Goal: Information Seeking & Learning: Learn about a topic

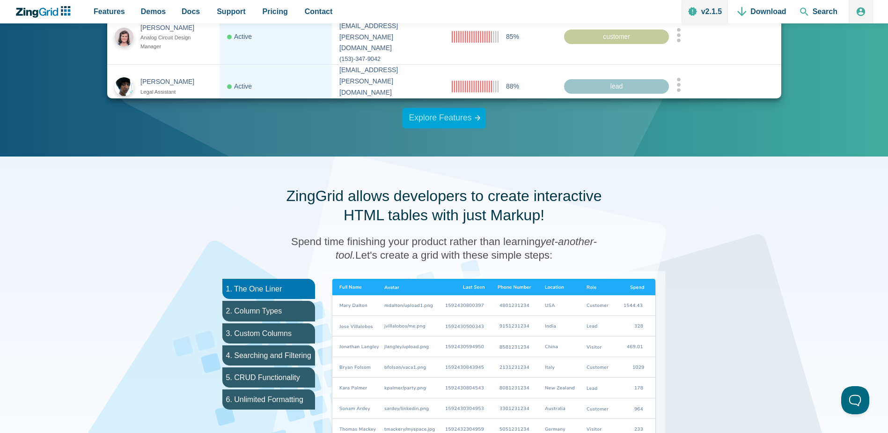
scroll to position [328, 0]
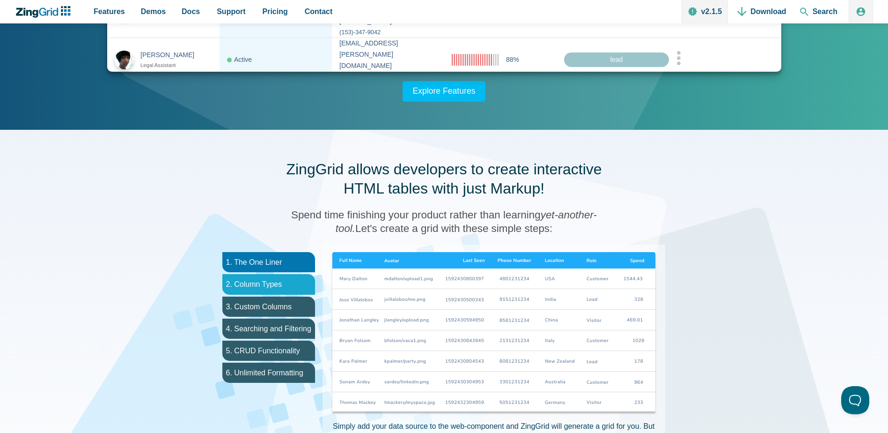
click at [301, 283] on li "2. Column Types" at bounding box center [268, 284] width 93 height 20
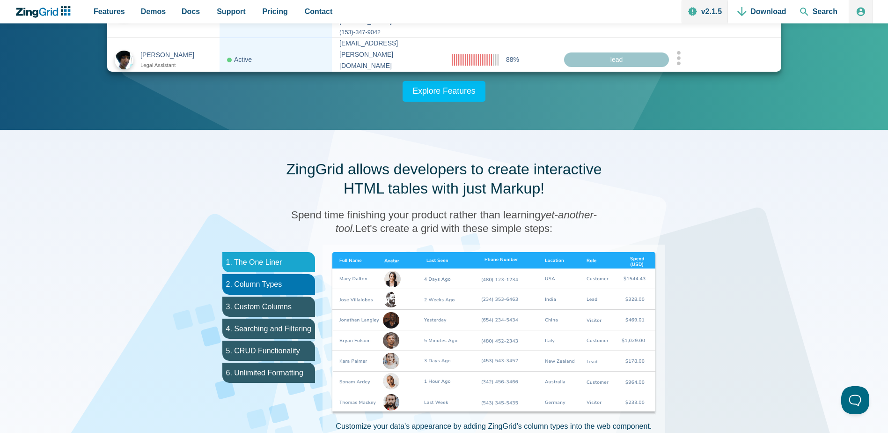
click at [285, 262] on li "1. The One Liner" at bounding box center [268, 262] width 93 height 20
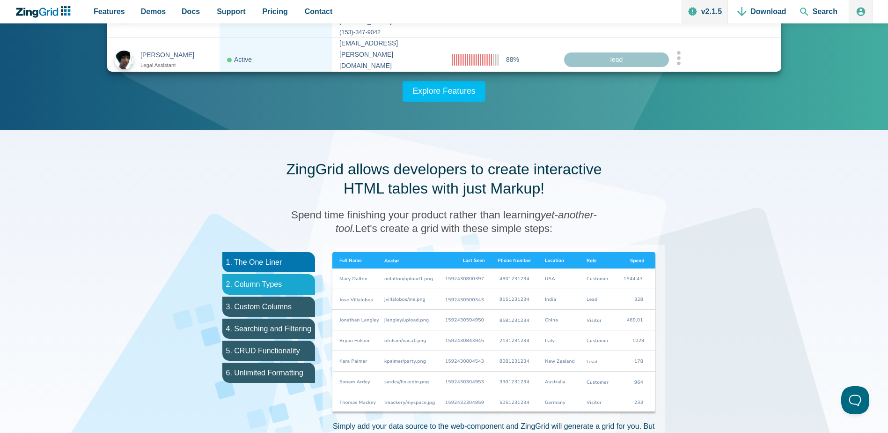
click at [267, 280] on li "2. Column Types" at bounding box center [268, 284] width 93 height 20
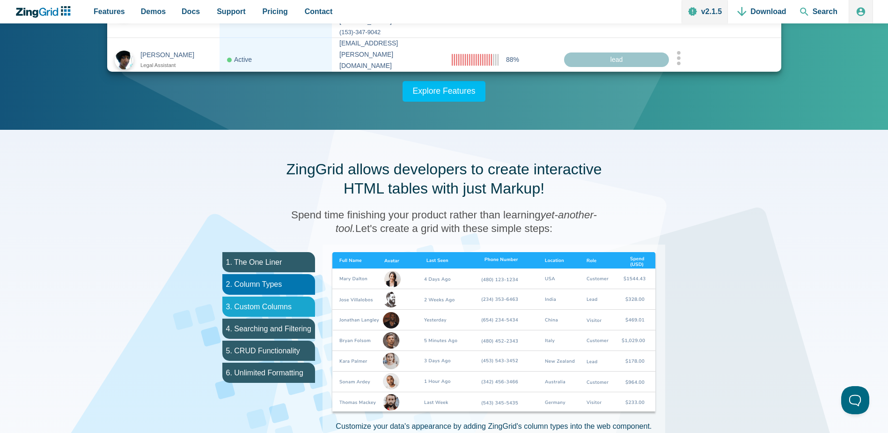
click at [262, 300] on li "3. Custom Columns" at bounding box center [268, 306] width 93 height 20
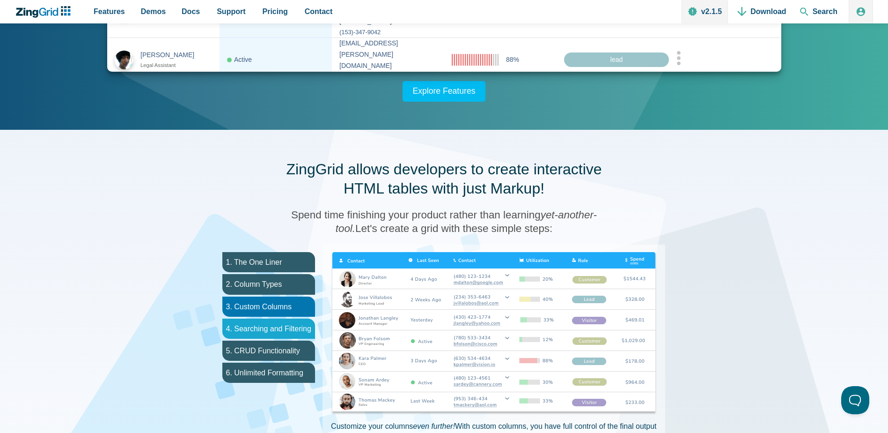
click at [265, 325] on li "4. Searching and Filtering" at bounding box center [268, 328] width 93 height 20
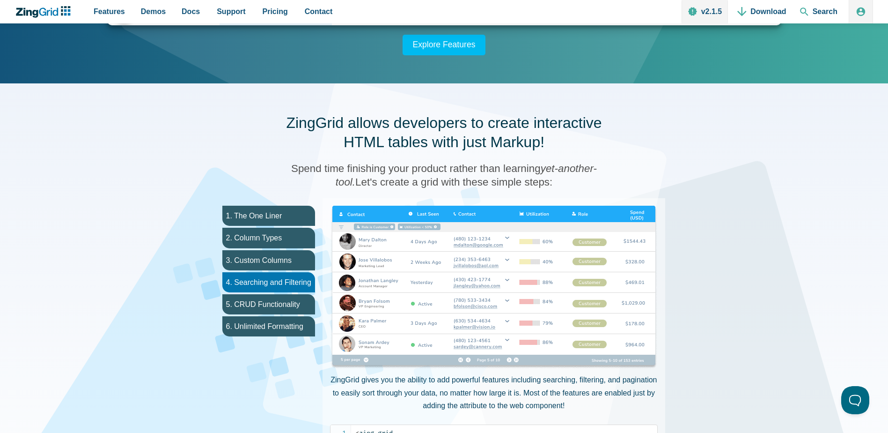
scroll to position [375, 0]
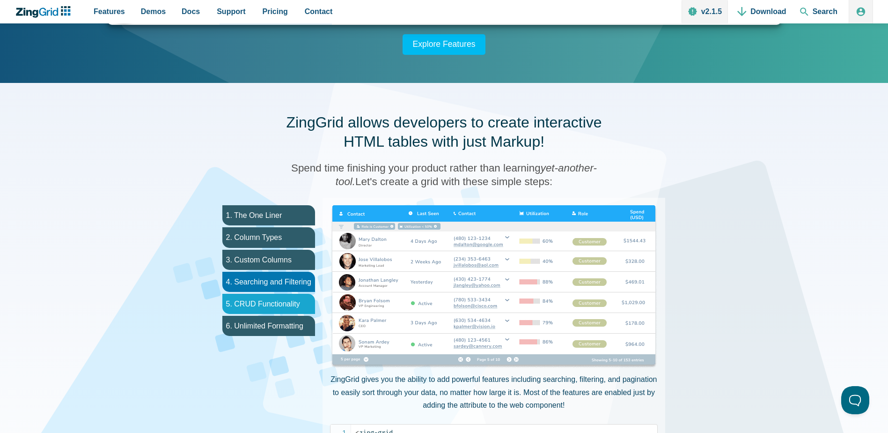
click at [259, 307] on li "5. CRUD Functionality" at bounding box center [268, 304] width 93 height 20
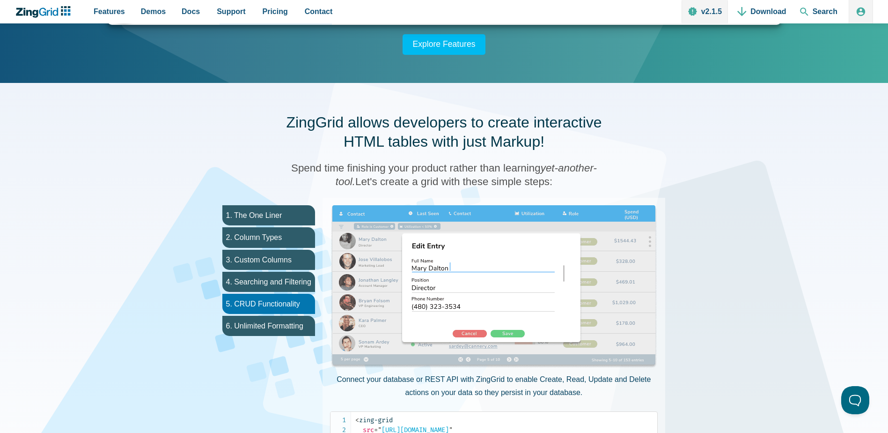
click at [501, 333] on img "App Content" at bounding box center [494, 287] width 328 height 164
click at [456, 278] on img "App Content" at bounding box center [494, 287] width 328 height 164
click at [451, 268] on img "App Content" at bounding box center [494, 287] width 328 height 164
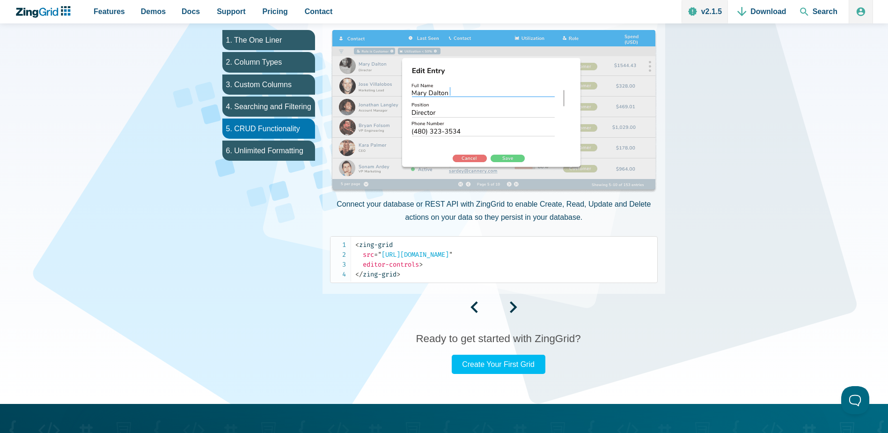
scroll to position [562, 0]
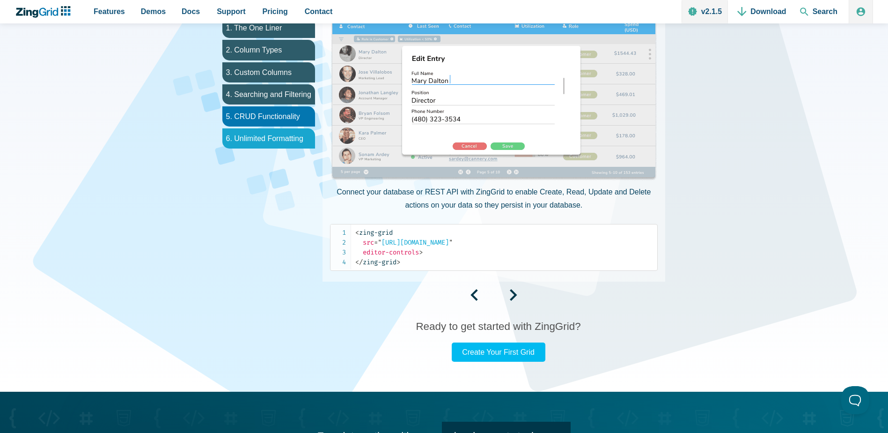
click at [254, 143] on li "6. Unlimited Formatting" at bounding box center [268, 138] width 93 height 20
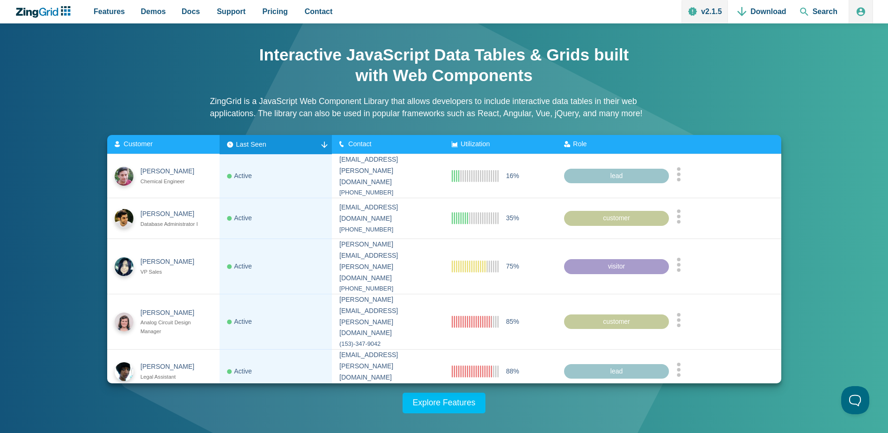
scroll to position [0, 0]
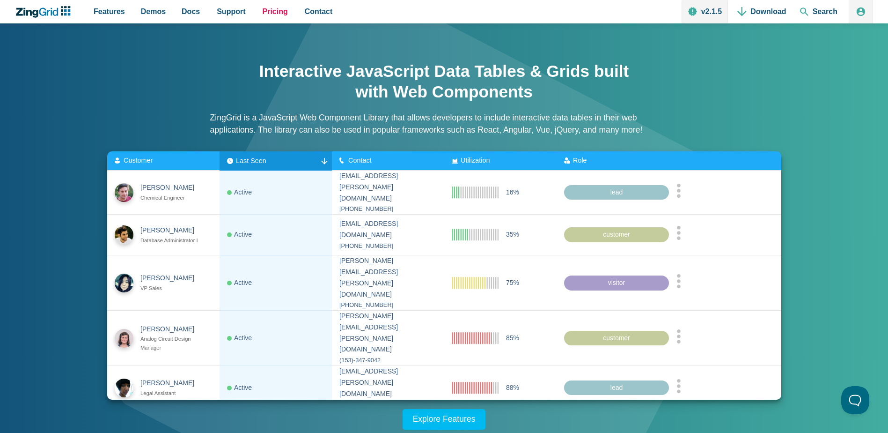
click at [271, 9] on span "Pricing" at bounding box center [275, 11] width 25 height 13
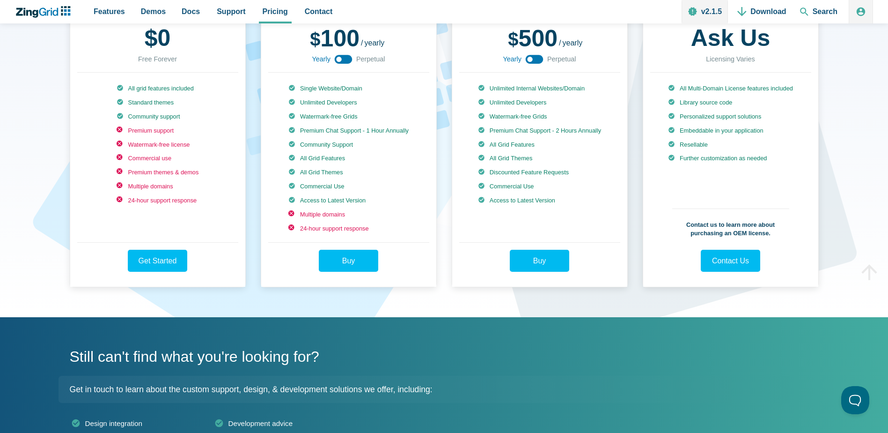
scroll to position [140, 0]
